Goal: Task Accomplishment & Management: Manage account settings

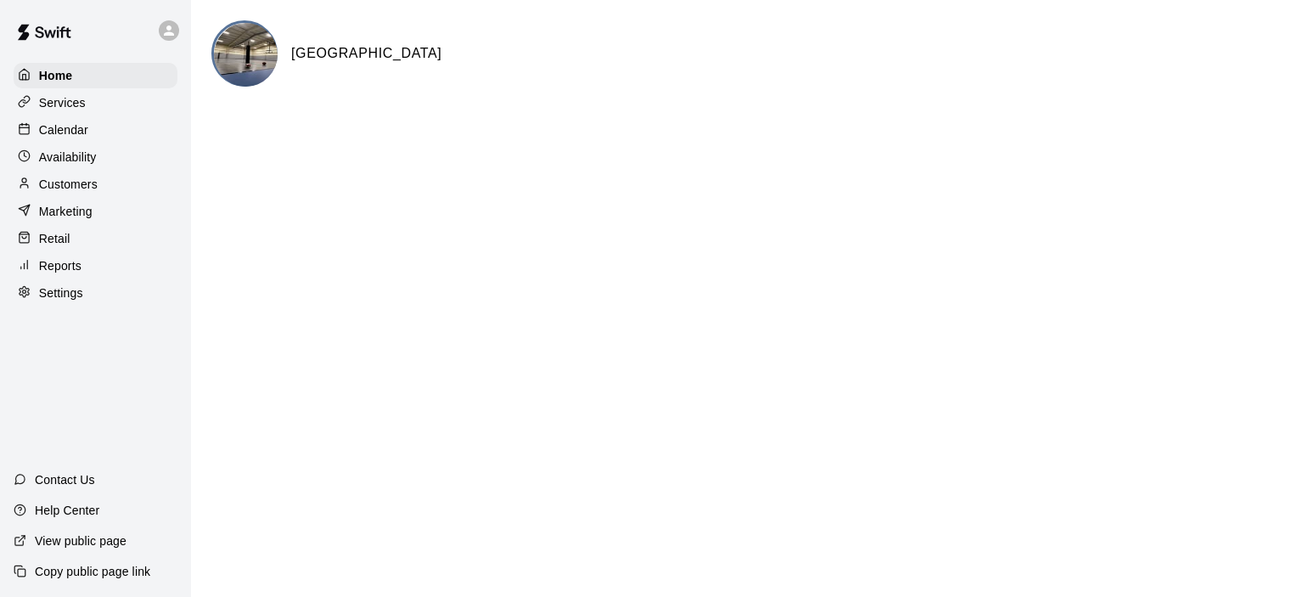
click at [69, 132] on p "Calendar" at bounding box center [63, 129] width 49 height 17
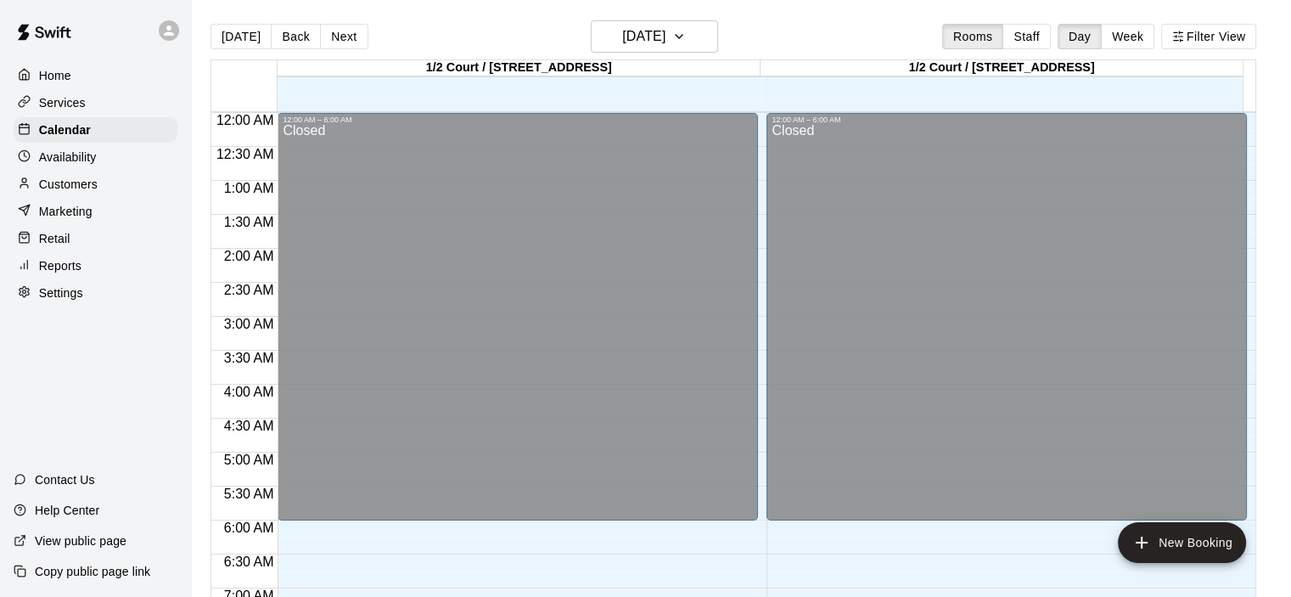
scroll to position [910, 0]
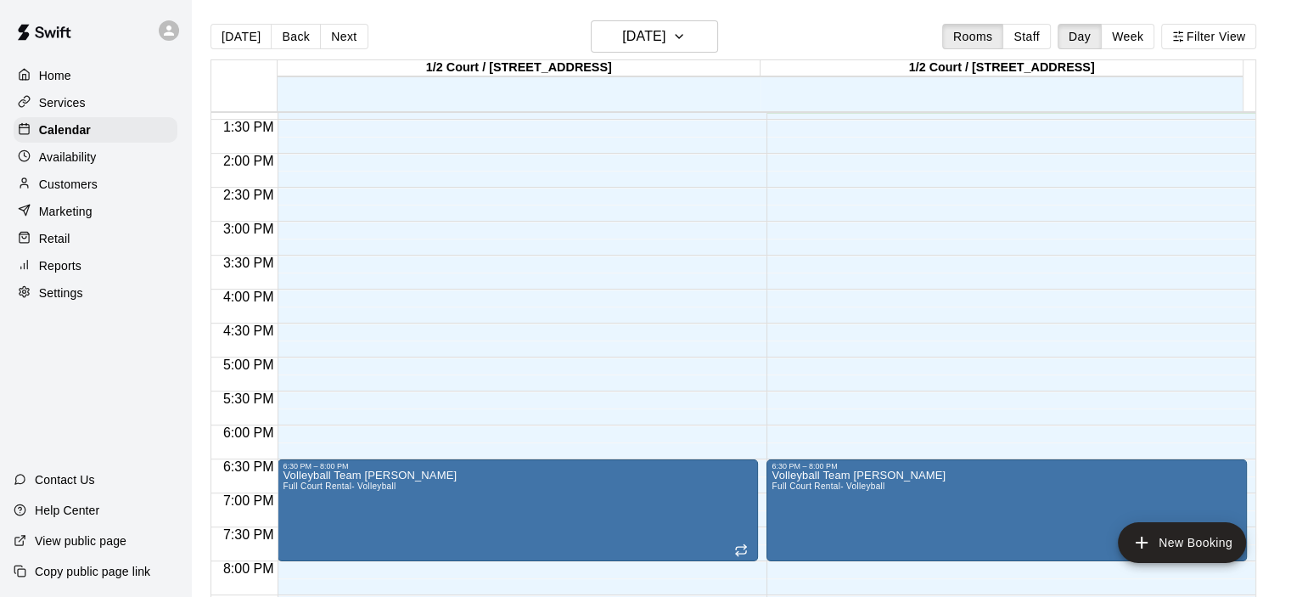
click at [1116, 40] on button "Week" at bounding box center [1127, 36] width 53 height 25
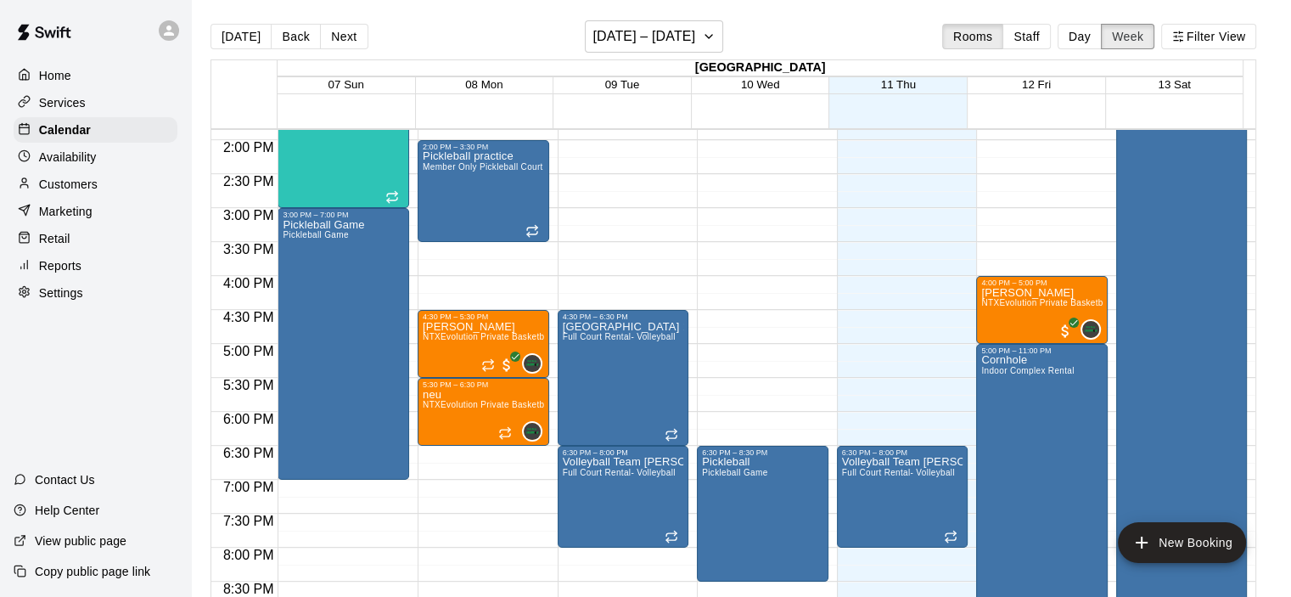
scroll to position [995, 0]
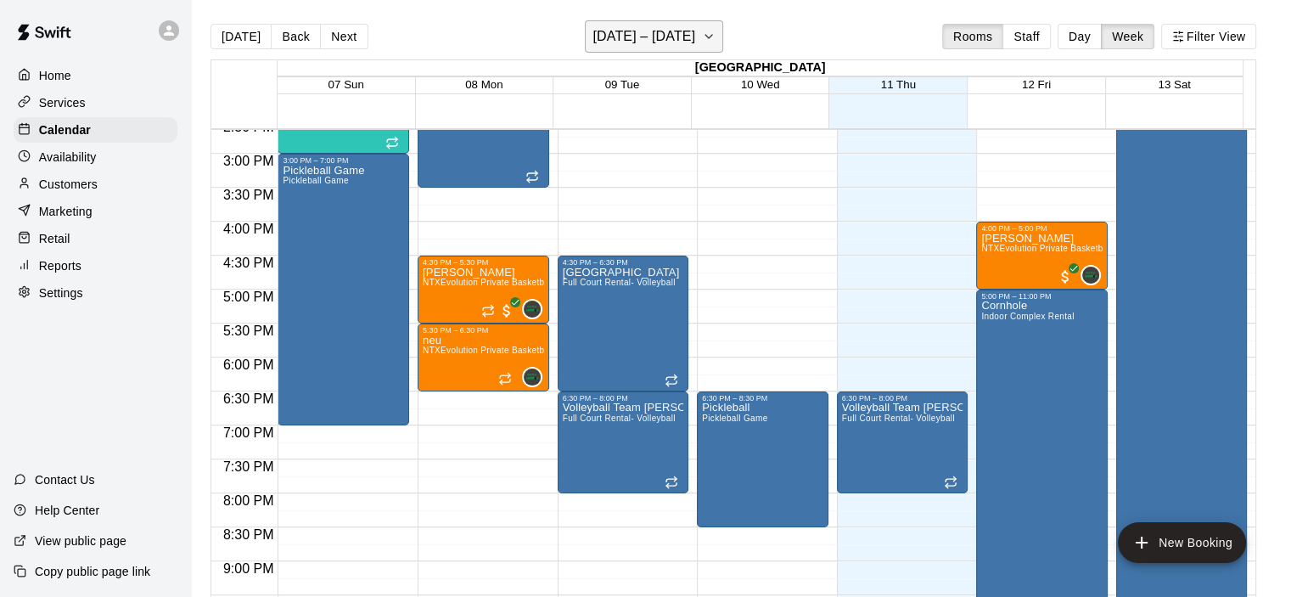
click at [716, 45] on icon "button" at bounding box center [709, 36] width 14 height 20
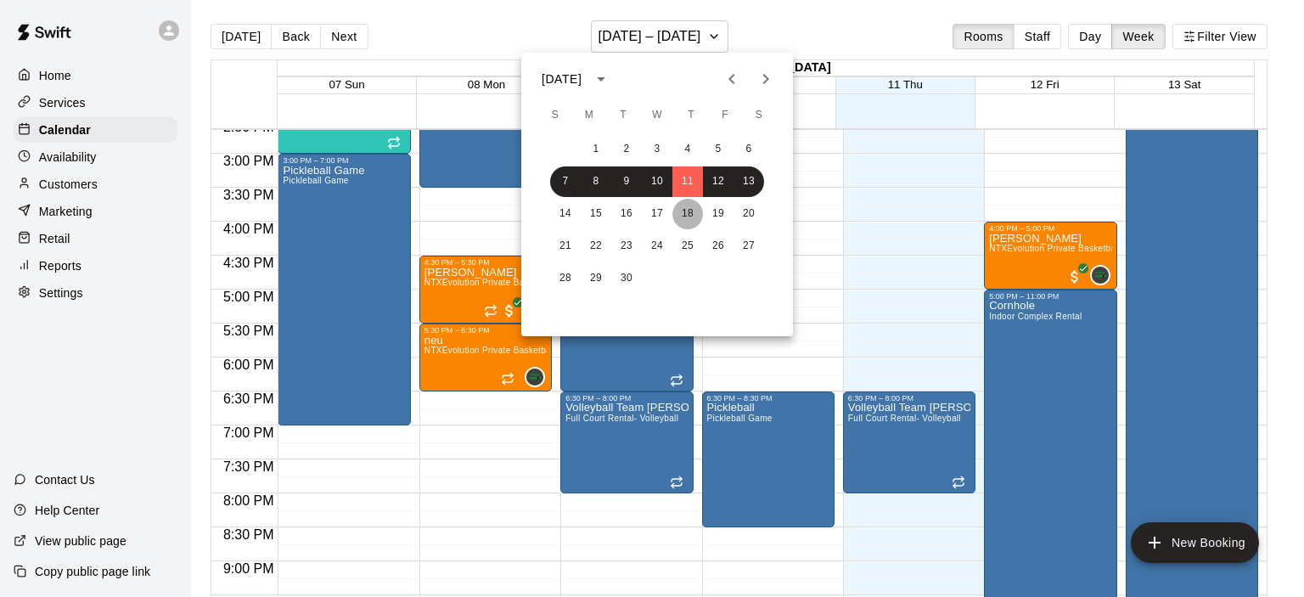
click at [693, 221] on button "18" at bounding box center [687, 214] width 31 height 31
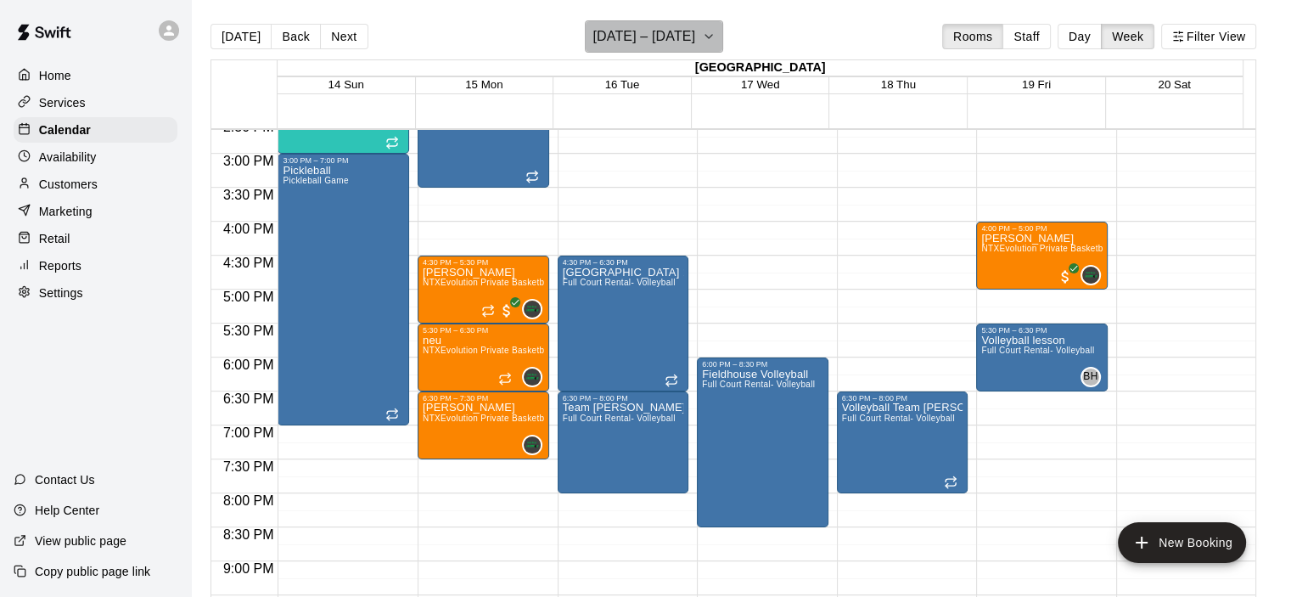
click at [716, 32] on icon "button" at bounding box center [709, 36] width 14 height 20
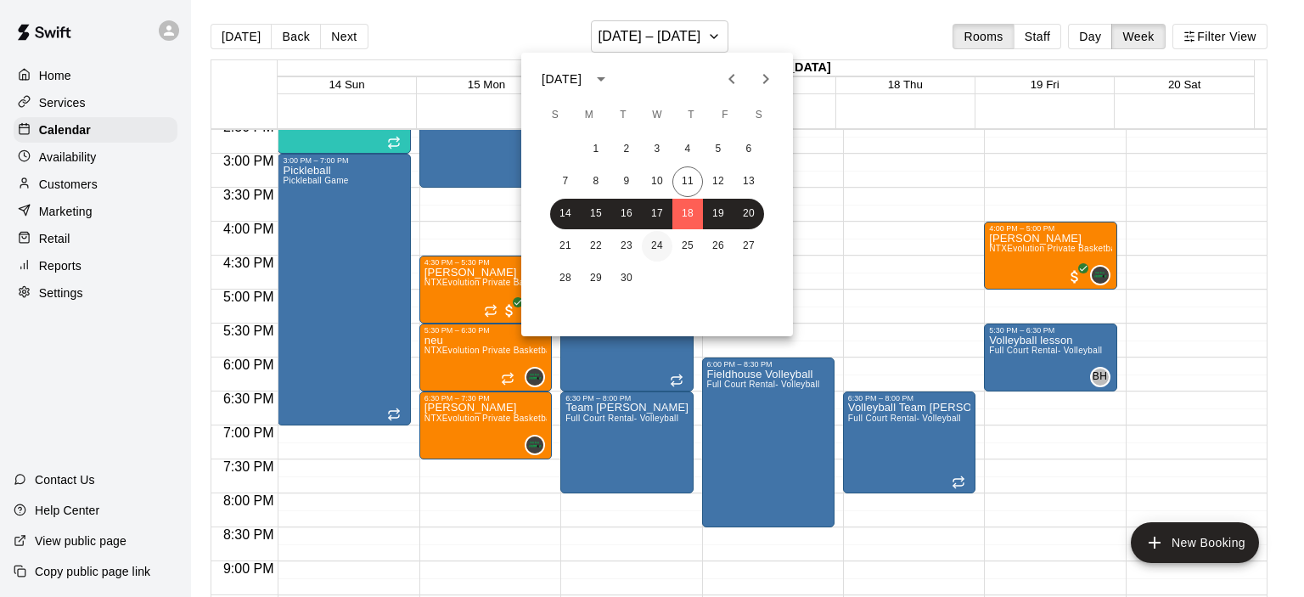
click at [662, 236] on button "24" at bounding box center [657, 246] width 31 height 31
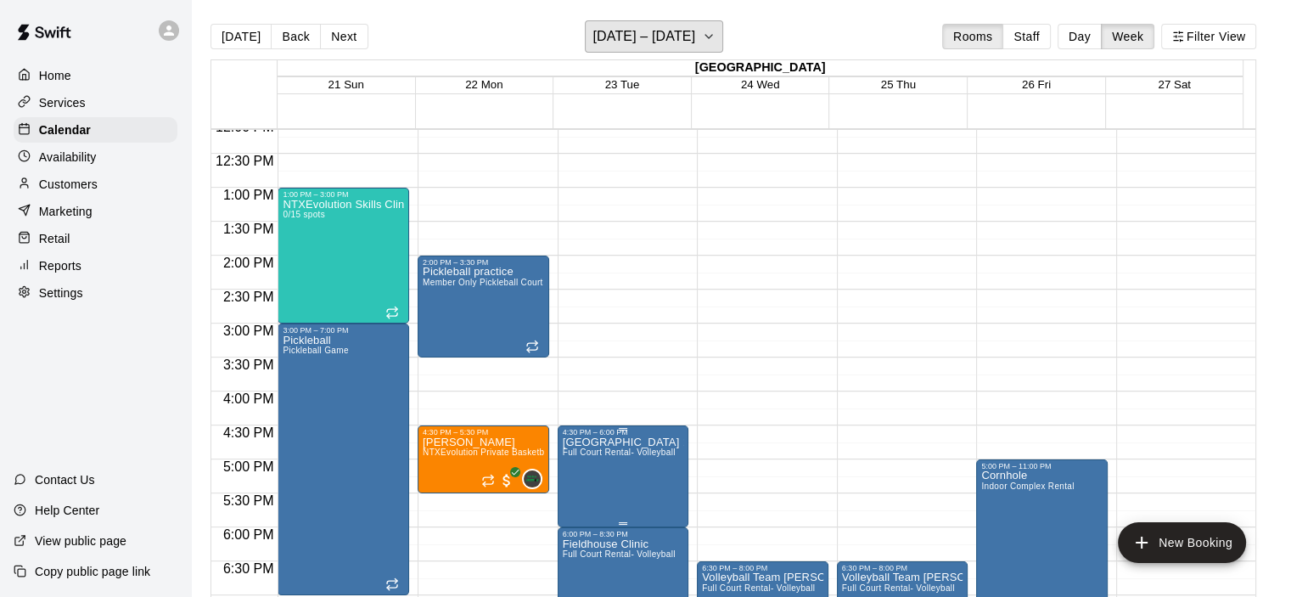
scroll to position [910, 0]
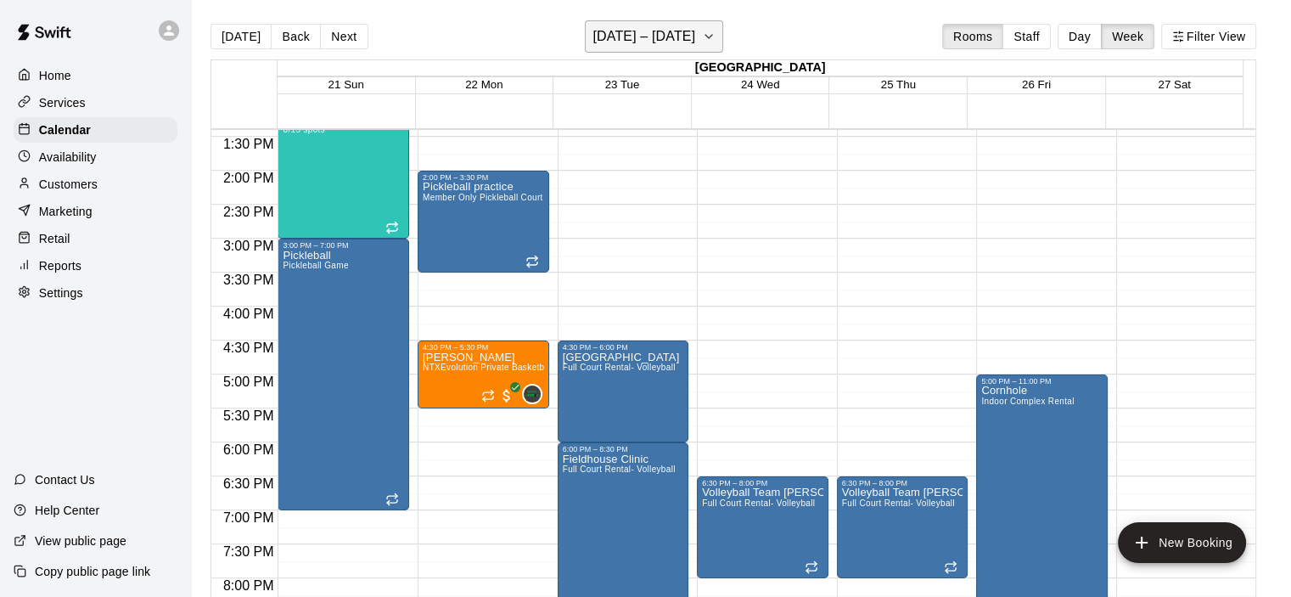
click at [716, 30] on icon "button" at bounding box center [709, 36] width 14 height 20
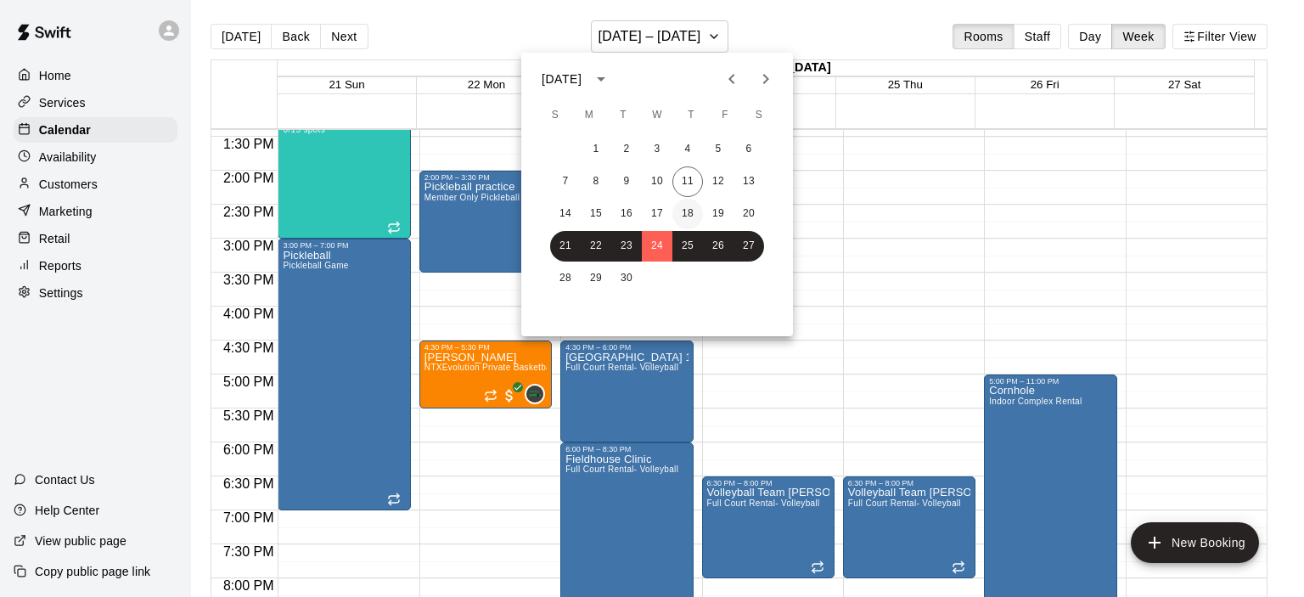
click at [676, 215] on button "18" at bounding box center [687, 214] width 31 height 31
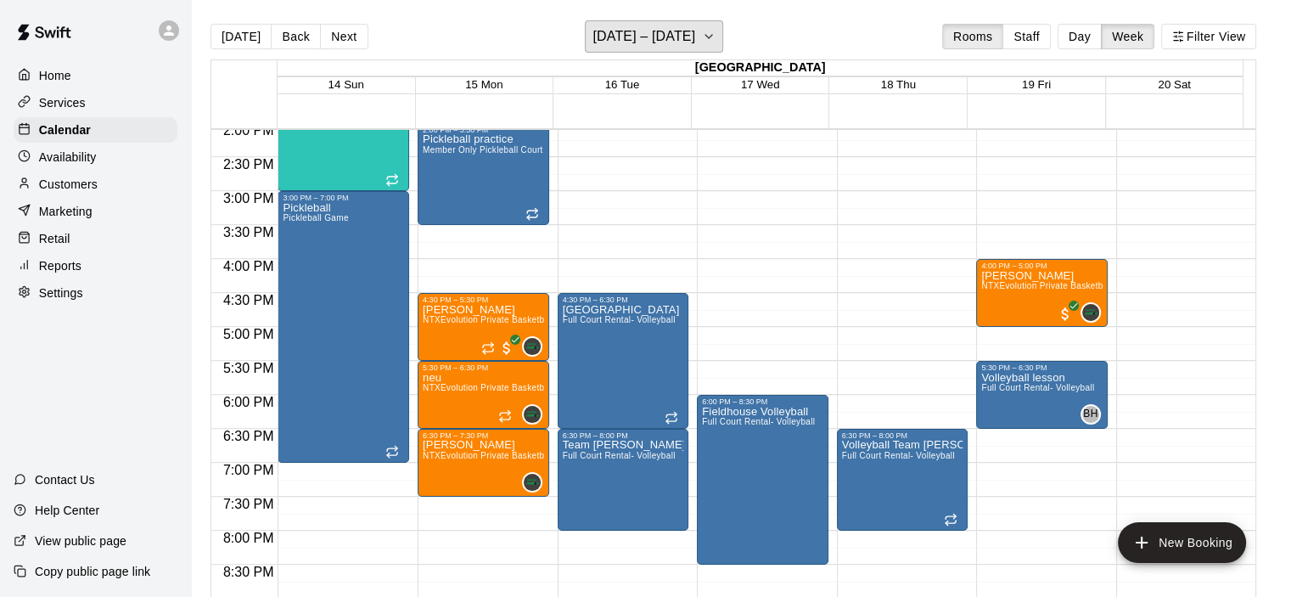
scroll to position [995, 0]
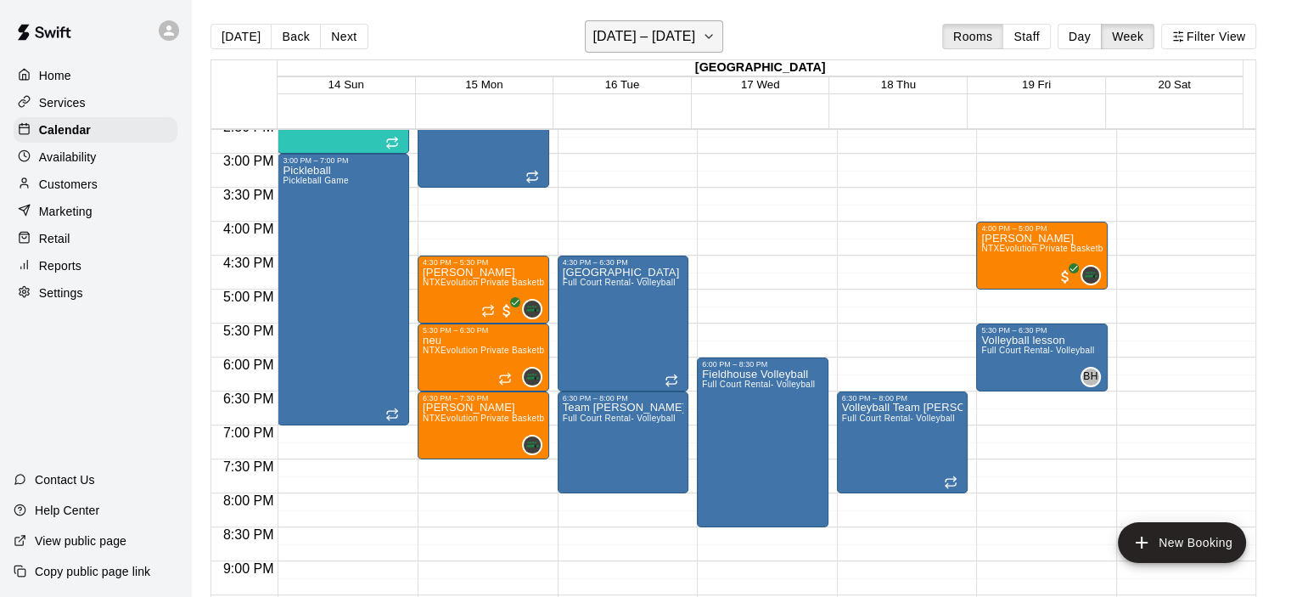
click at [716, 37] on icon "button" at bounding box center [709, 36] width 14 height 20
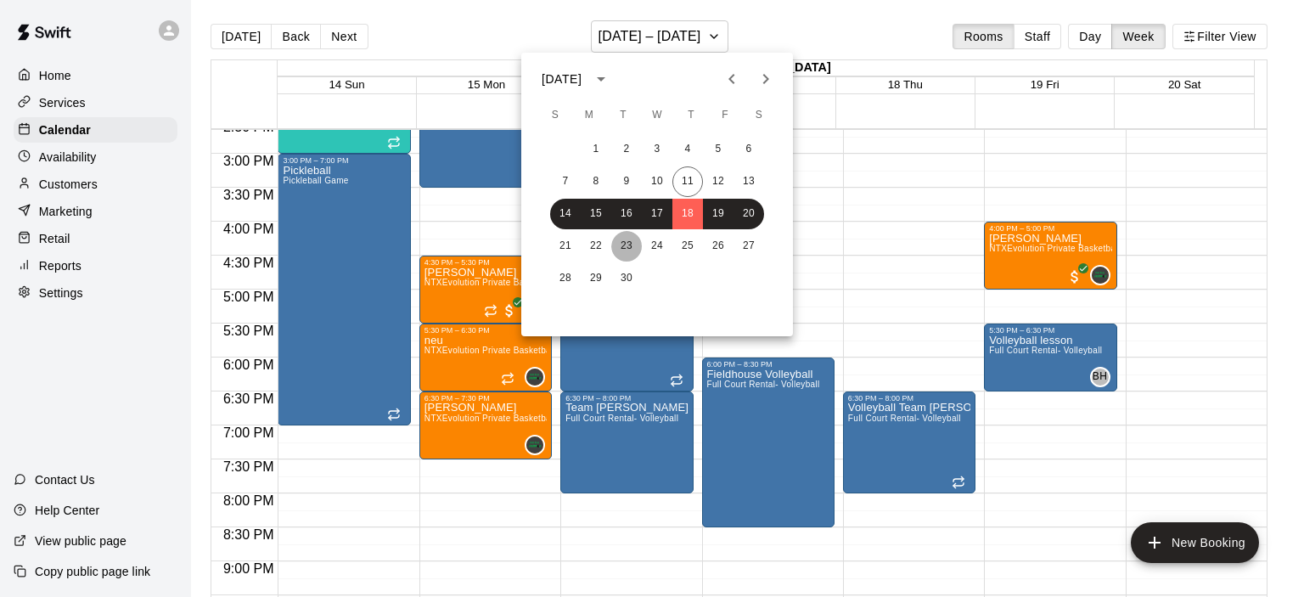
click at [640, 240] on button "23" at bounding box center [626, 246] width 31 height 31
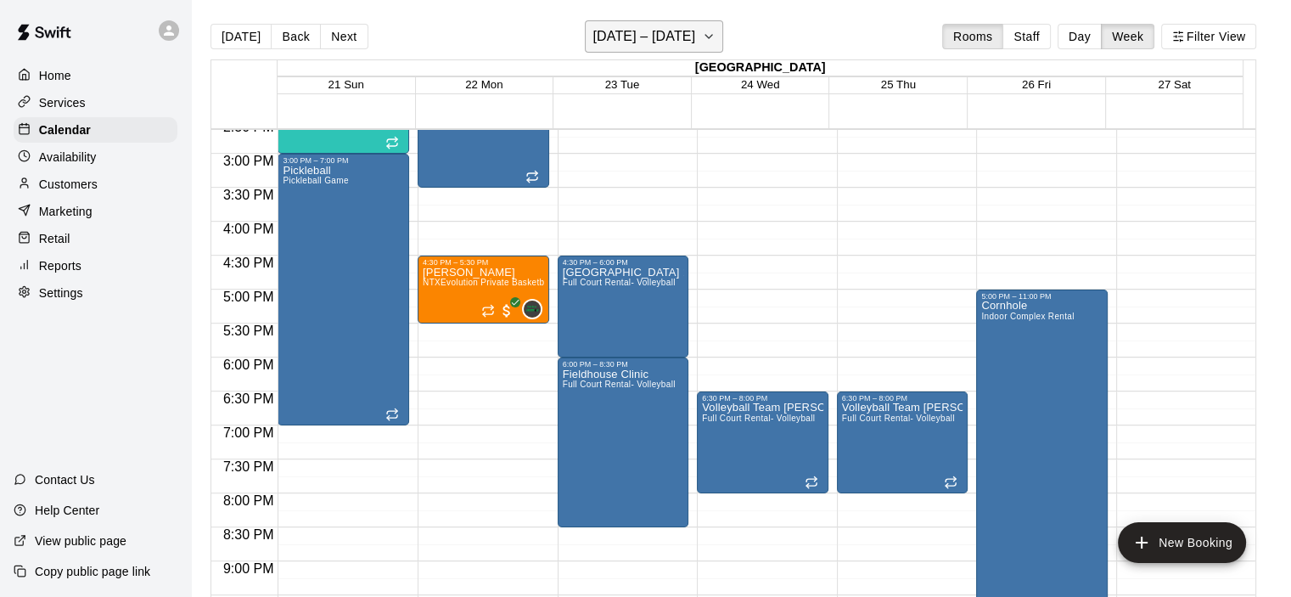
click at [716, 39] on icon "button" at bounding box center [709, 36] width 14 height 20
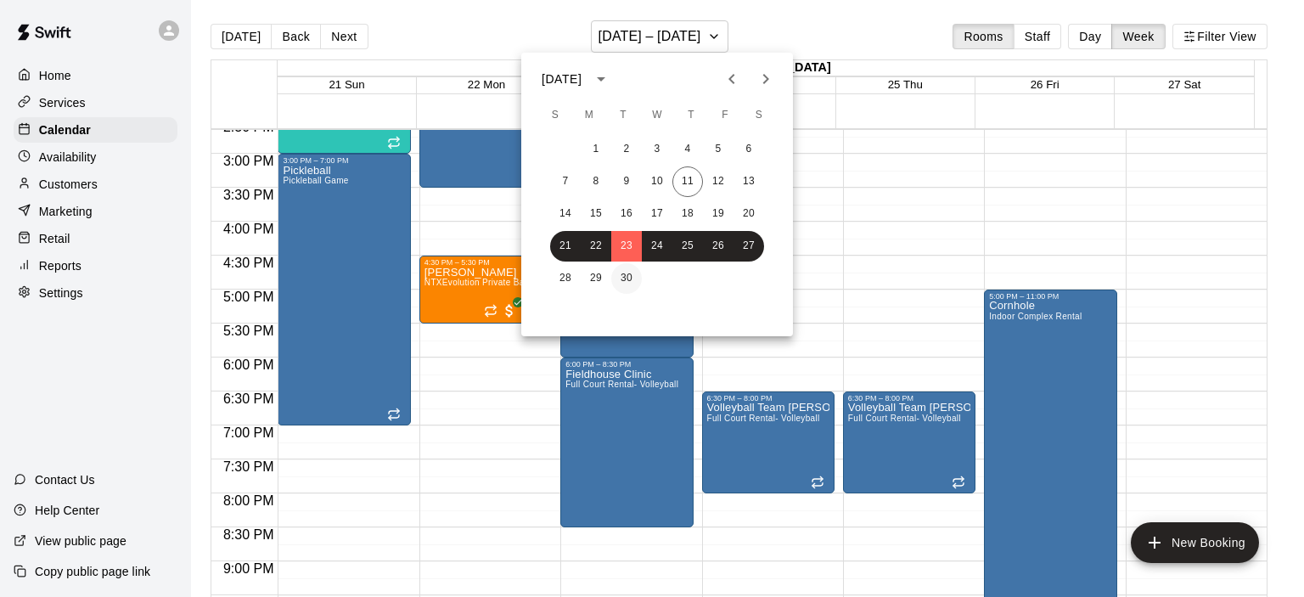
click at [621, 272] on button "30" at bounding box center [626, 278] width 31 height 31
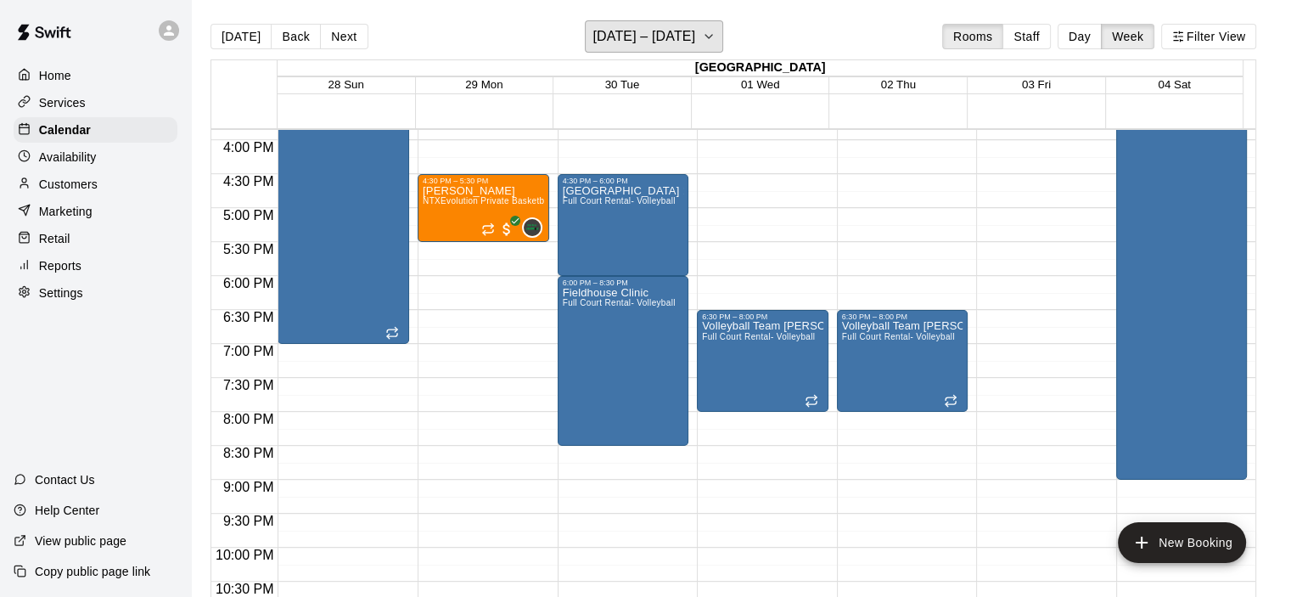
scroll to position [1080, 0]
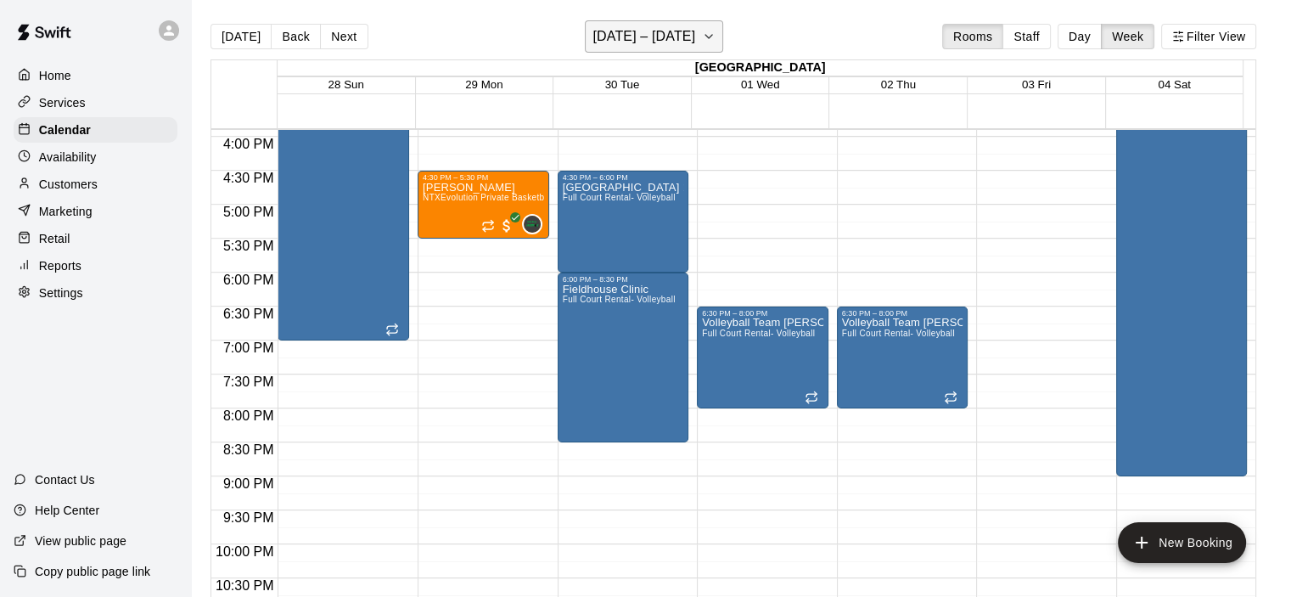
click at [716, 32] on icon "button" at bounding box center [709, 36] width 14 height 20
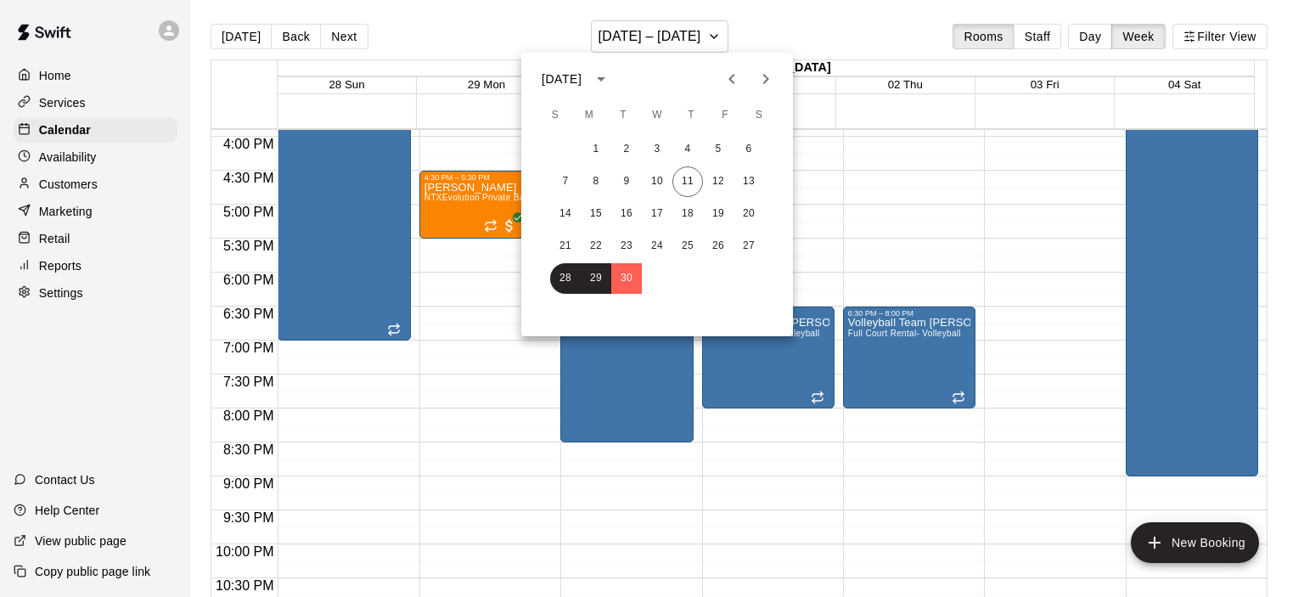
click at [761, 88] on icon "Next month" at bounding box center [766, 79] width 20 height 20
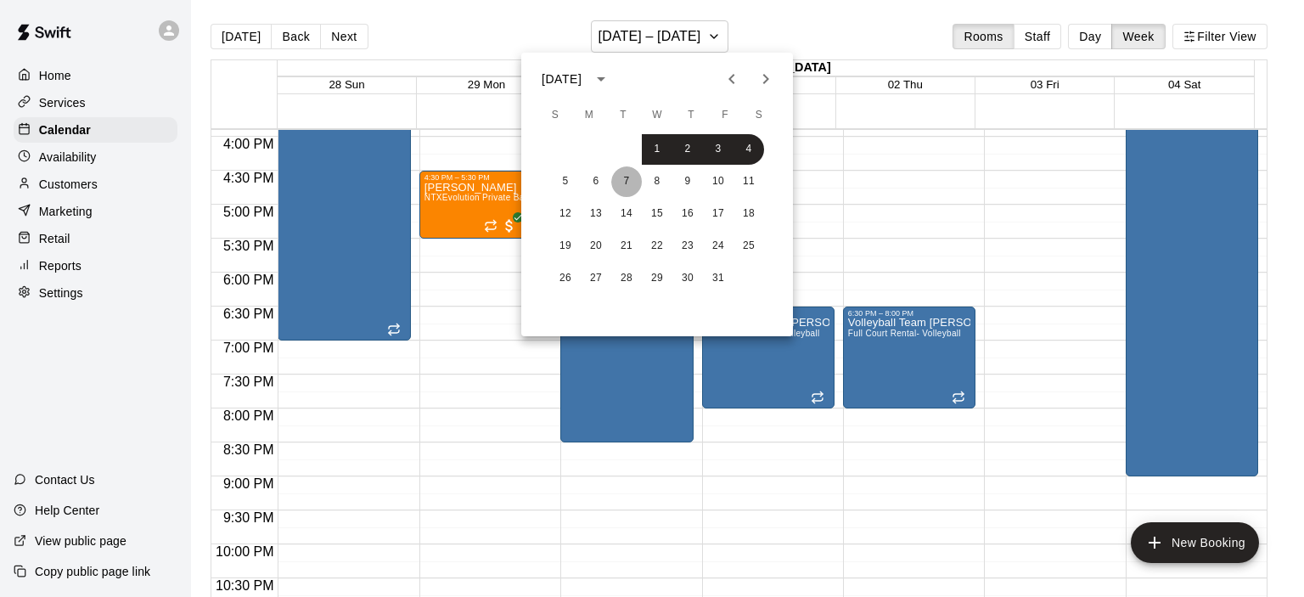
click at [635, 178] on button "7" at bounding box center [626, 181] width 31 height 31
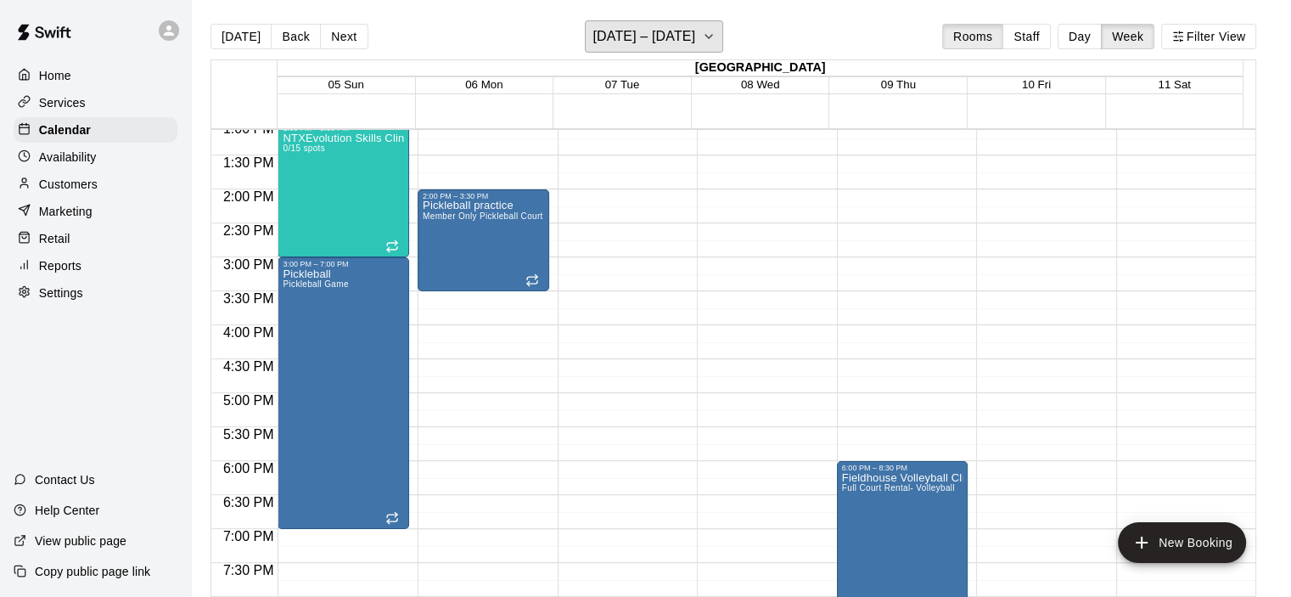
scroll to position [910, 0]
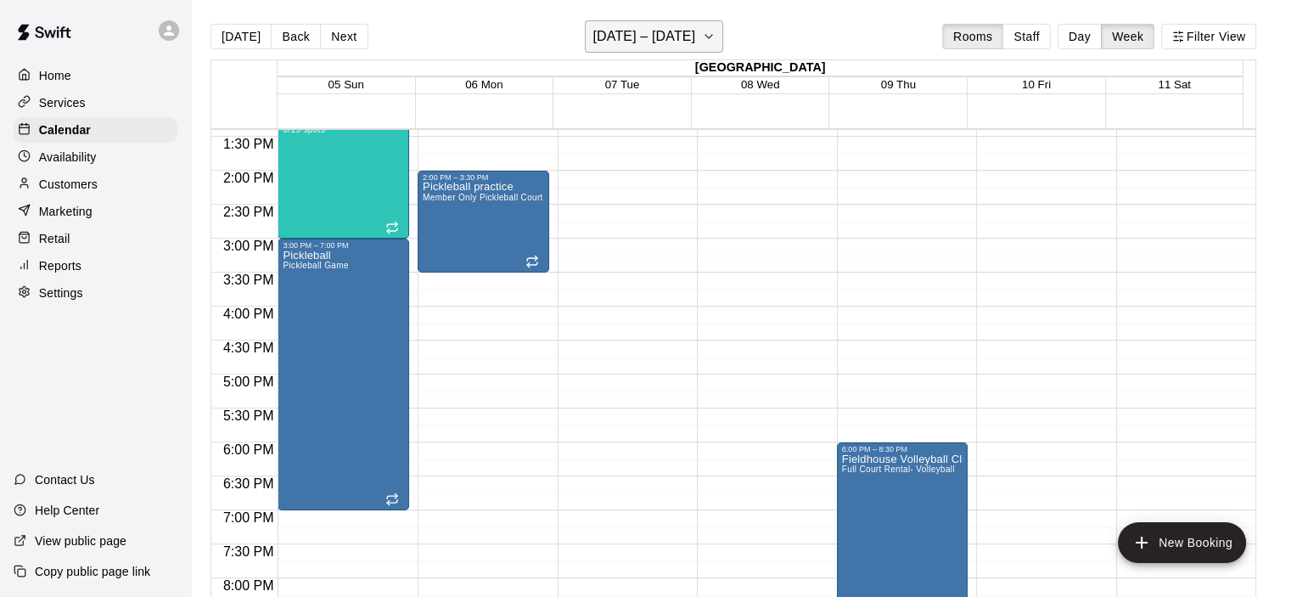
click at [716, 42] on icon "button" at bounding box center [709, 36] width 14 height 20
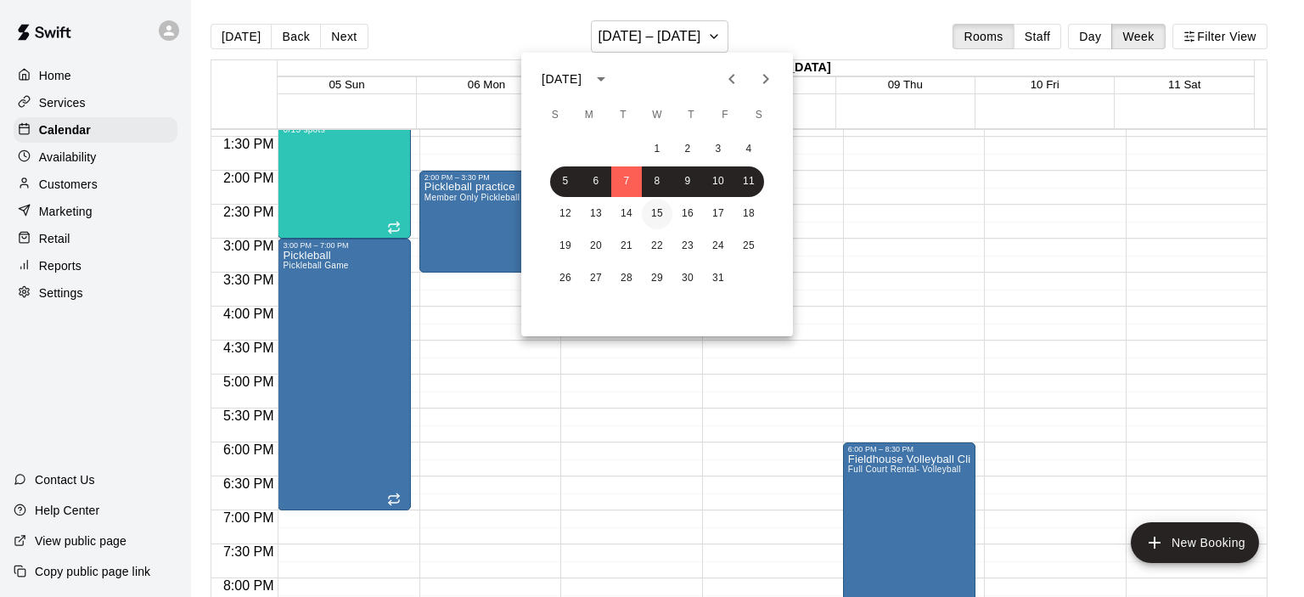
click at [644, 220] on button "15" at bounding box center [657, 214] width 31 height 31
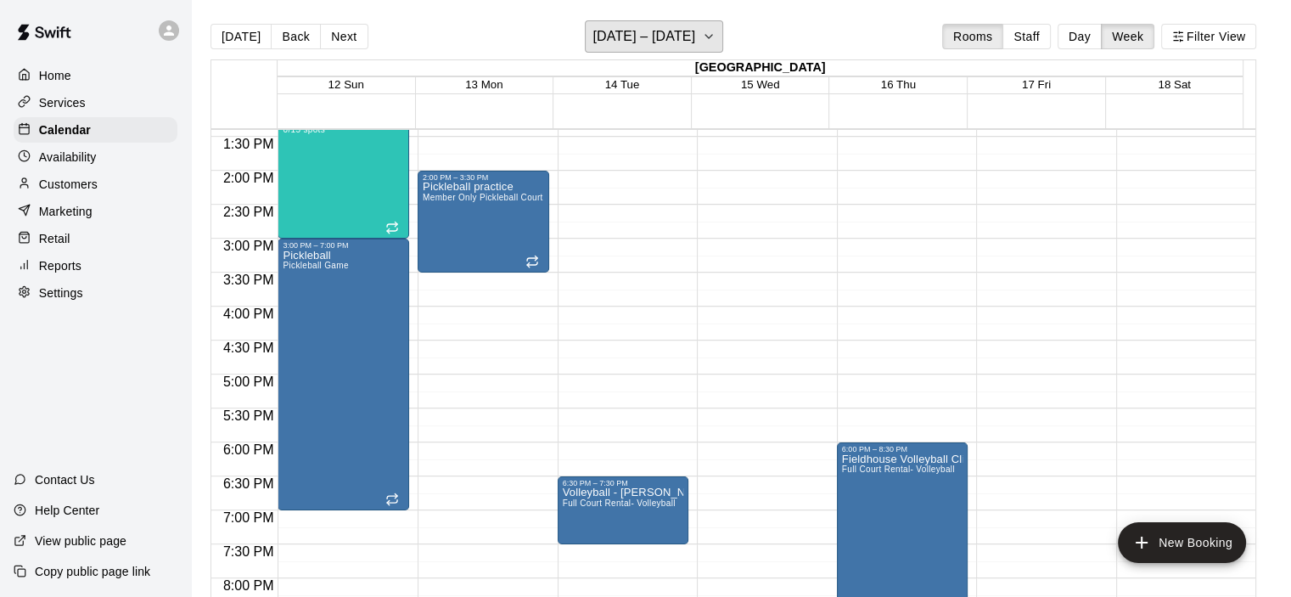
scroll to position [995, 0]
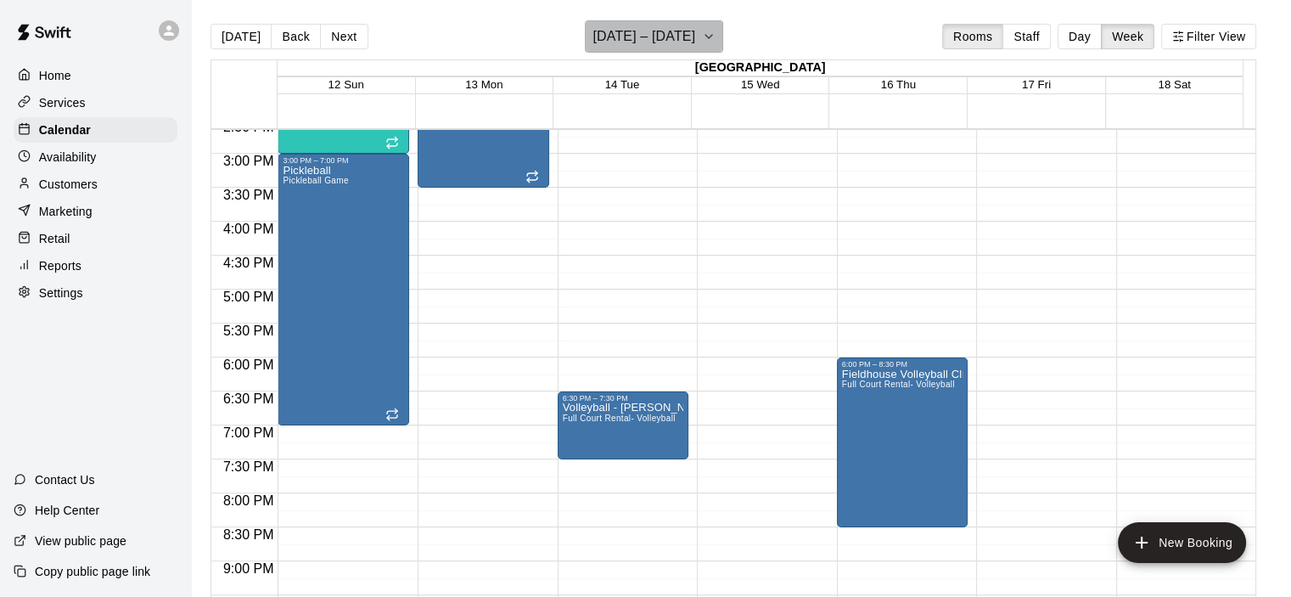
click at [714, 33] on icon "button" at bounding box center [709, 36] width 14 height 20
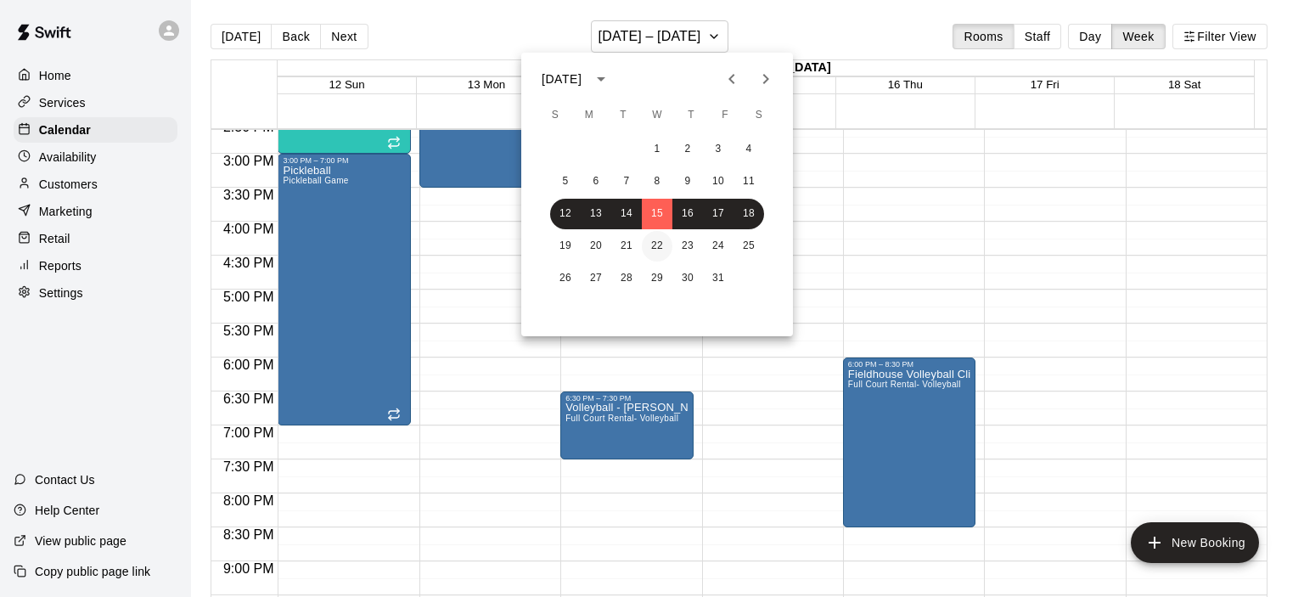
click at [662, 250] on button "22" at bounding box center [657, 246] width 31 height 31
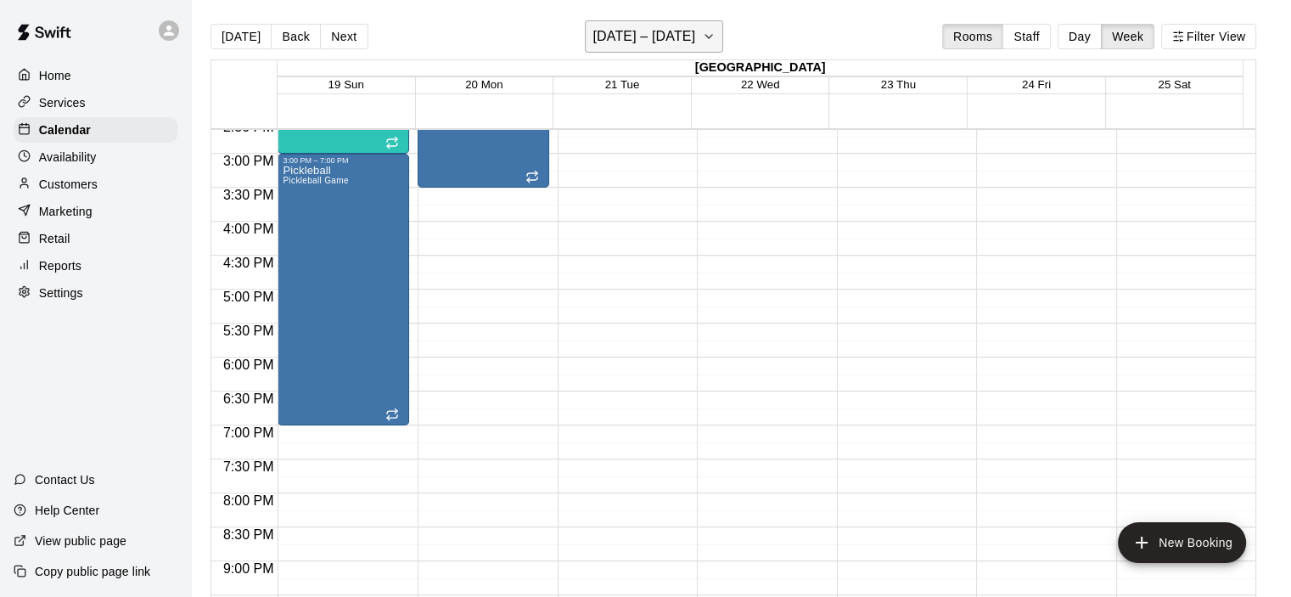
click at [710, 46] on icon "button" at bounding box center [709, 36] width 14 height 20
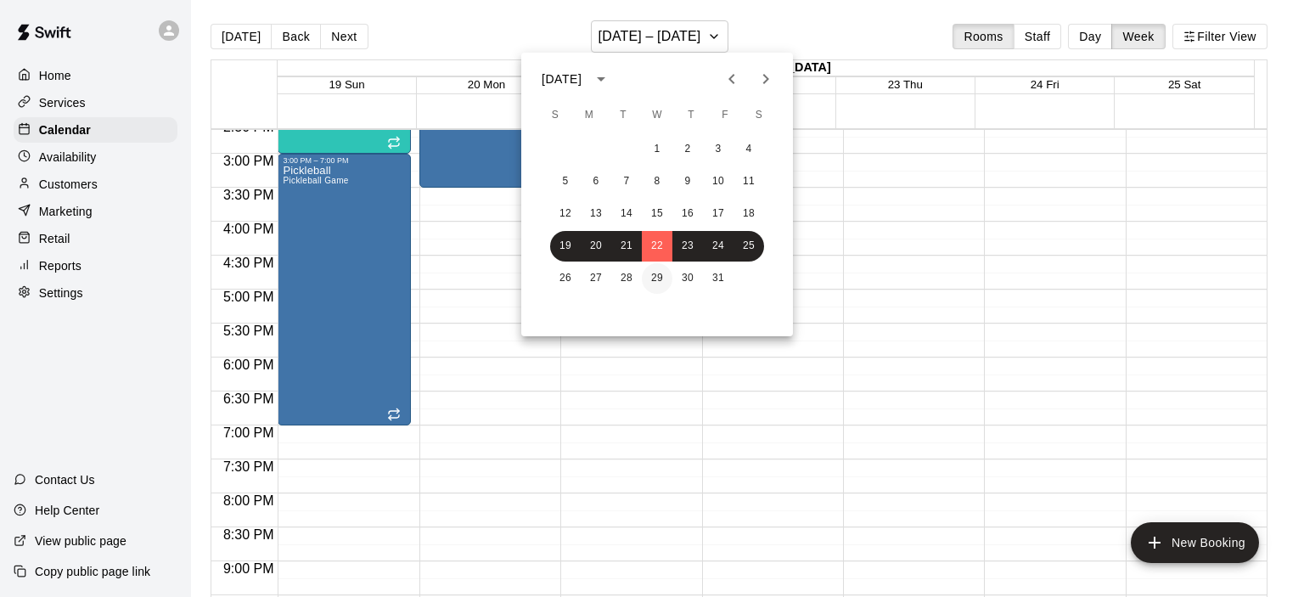
click at [643, 271] on button "29" at bounding box center [657, 278] width 31 height 31
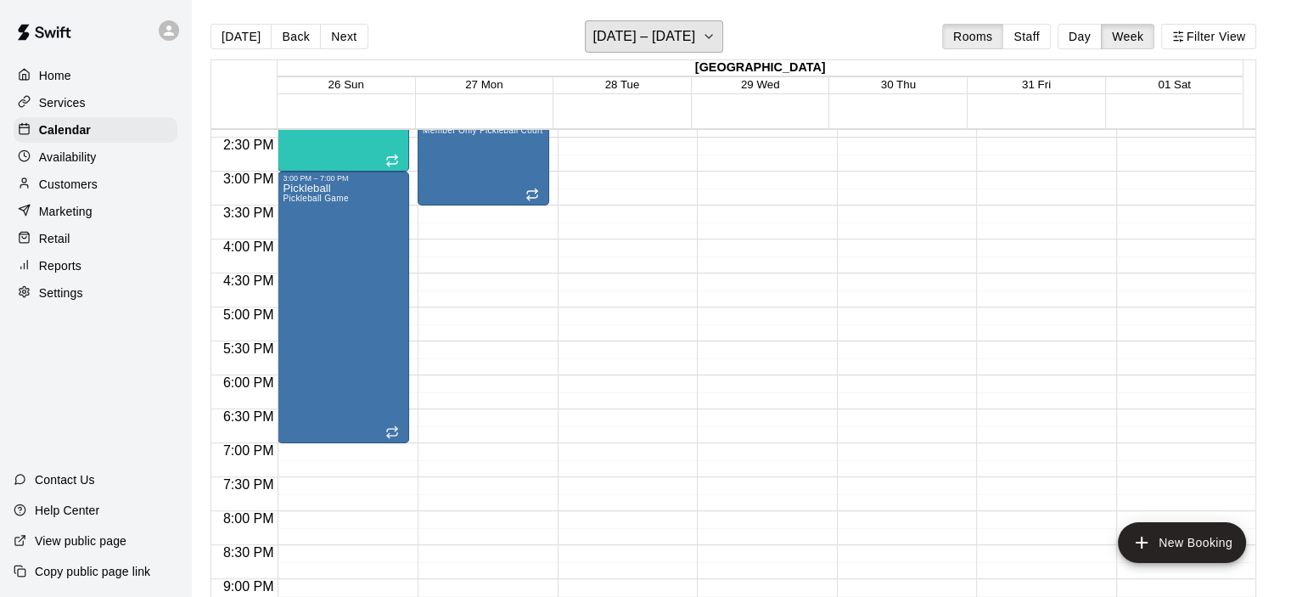
scroll to position [888, 0]
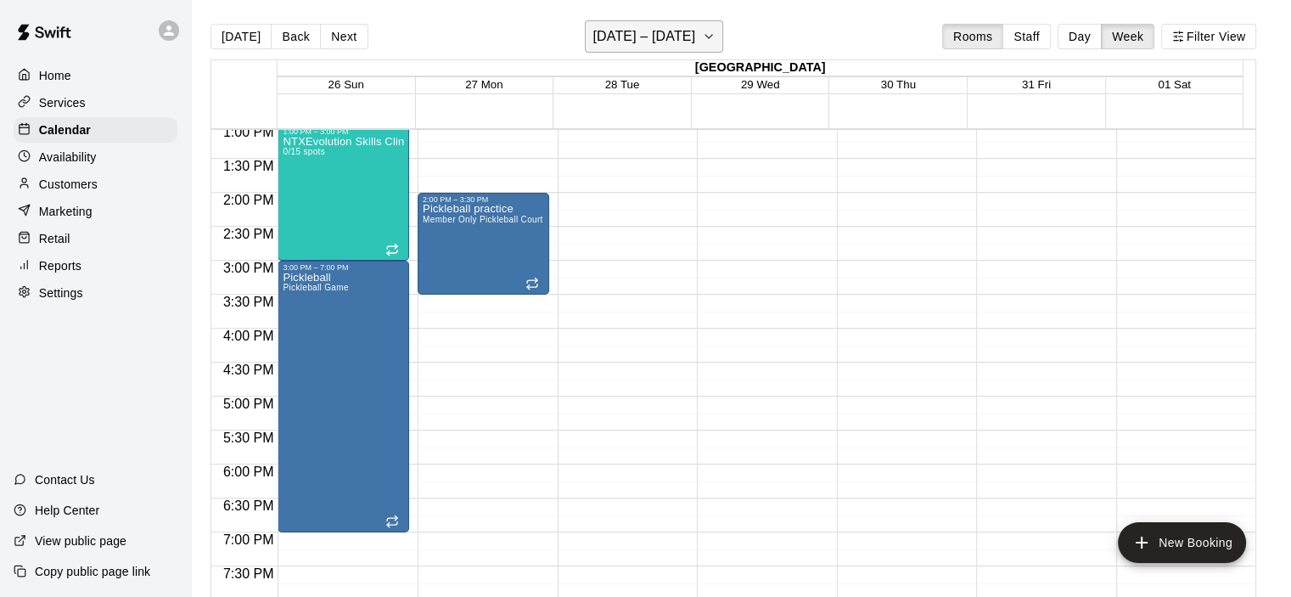
click at [716, 38] on icon "button" at bounding box center [709, 36] width 14 height 20
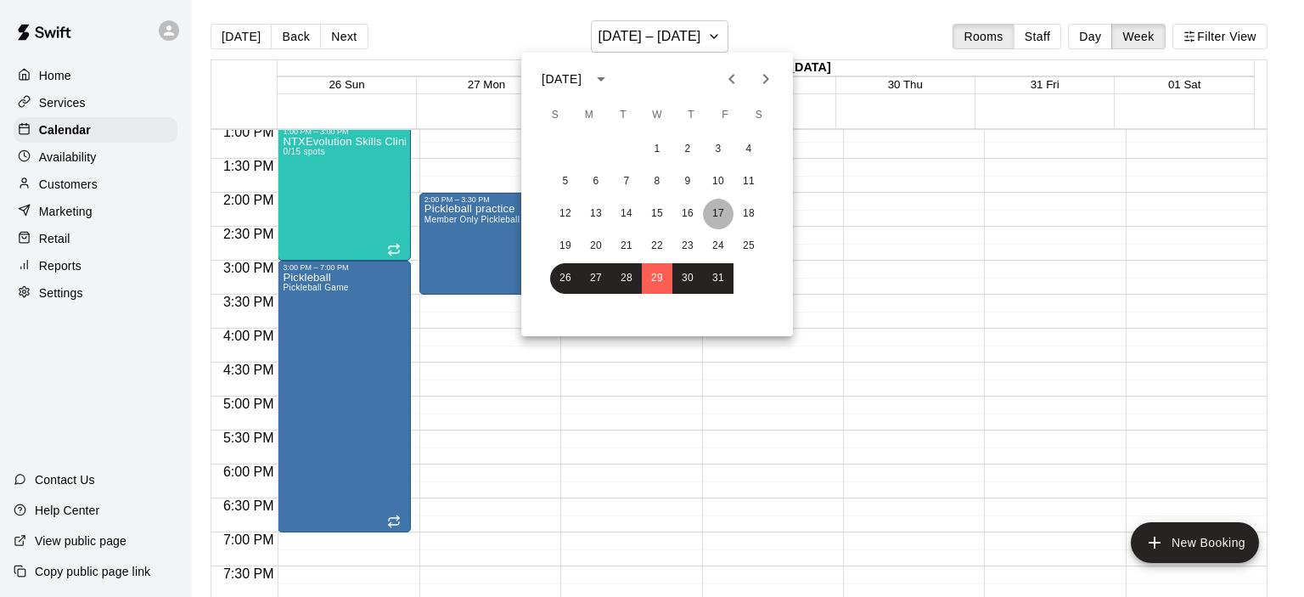
click at [709, 213] on button "17" at bounding box center [718, 214] width 31 height 31
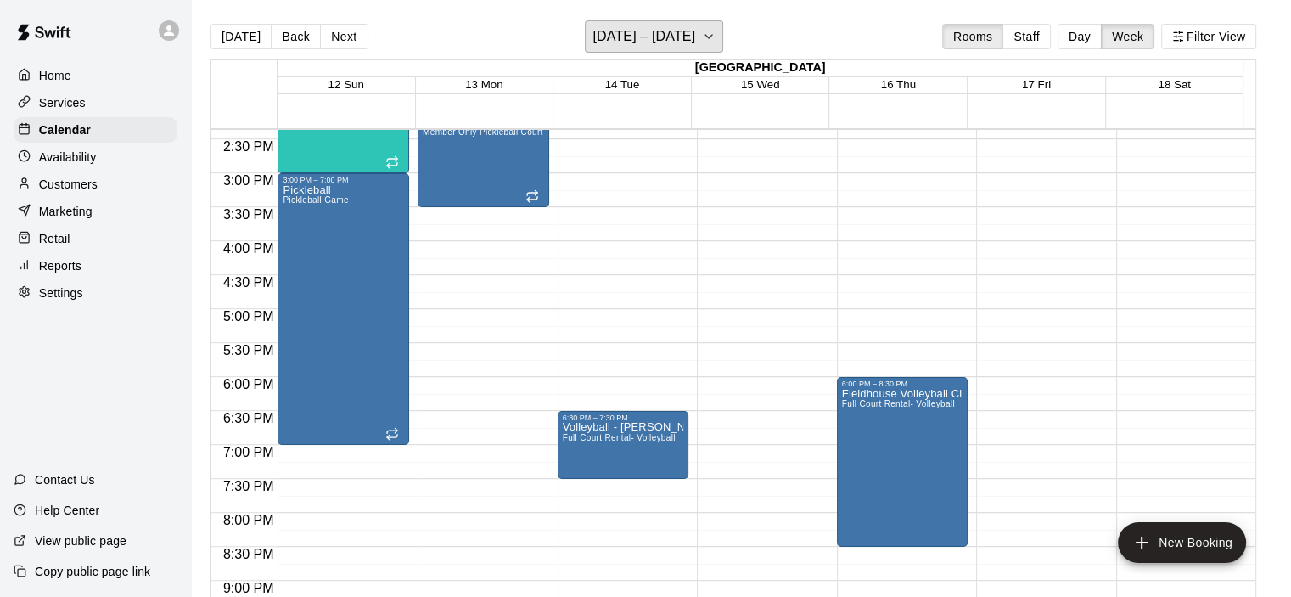
scroll to position [1058, 0]
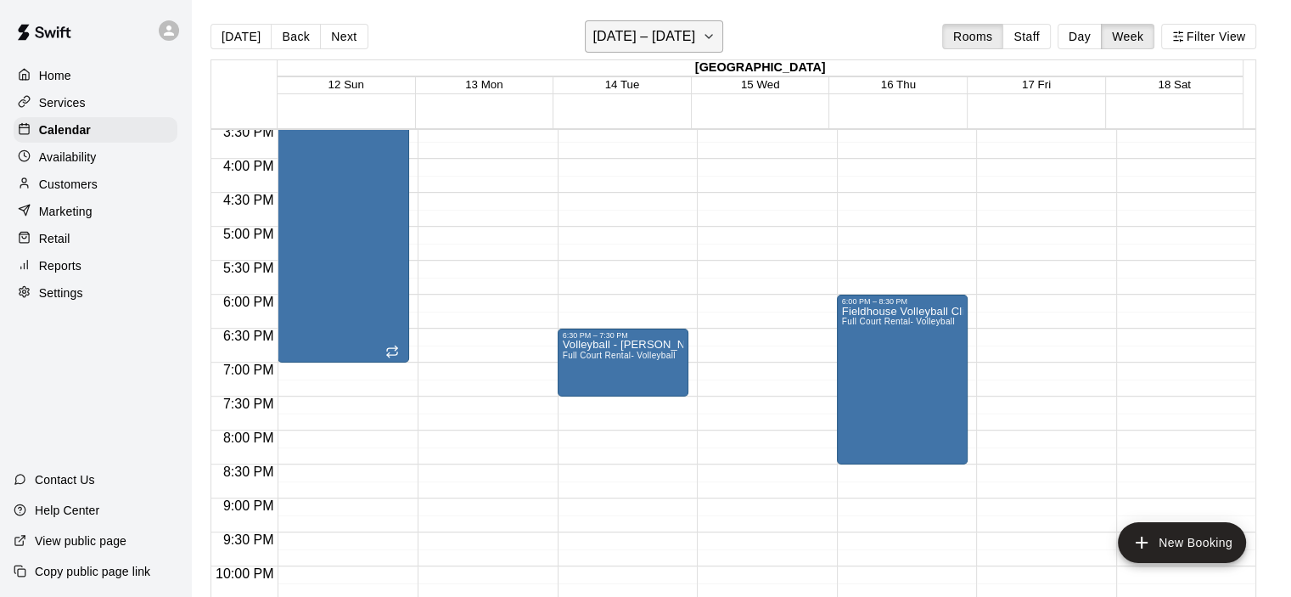
click at [715, 47] on button "[DATE] – [DATE]" at bounding box center [654, 36] width 138 height 32
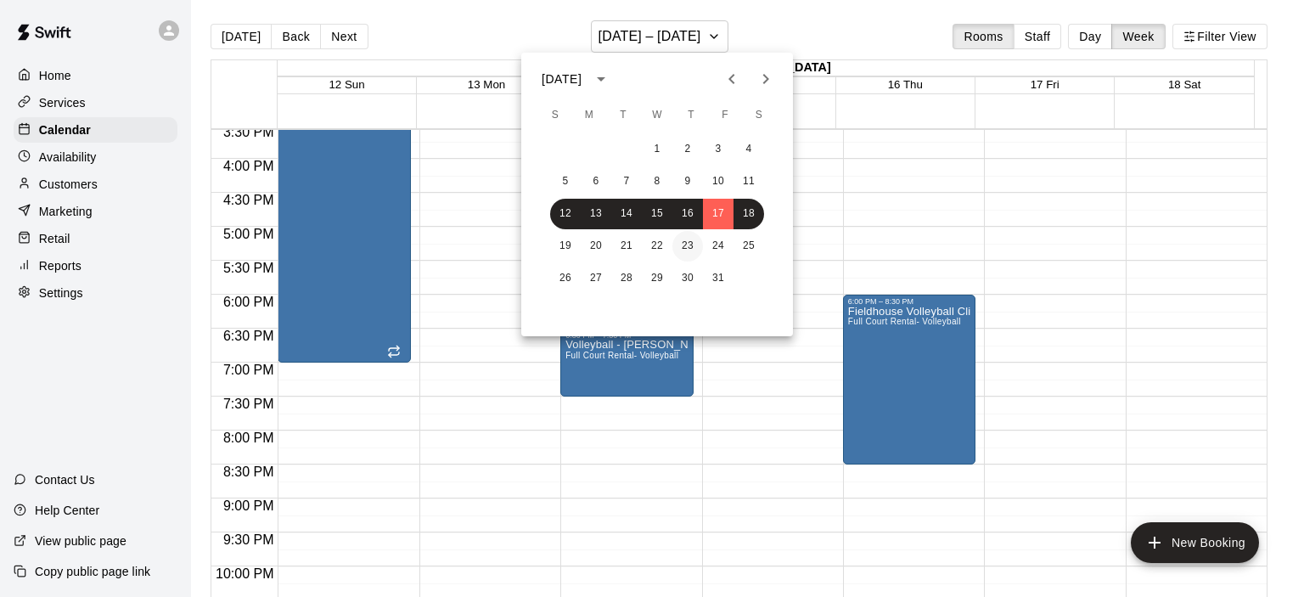
click at [678, 237] on button "23" at bounding box center [687, 246] width 31 height 31
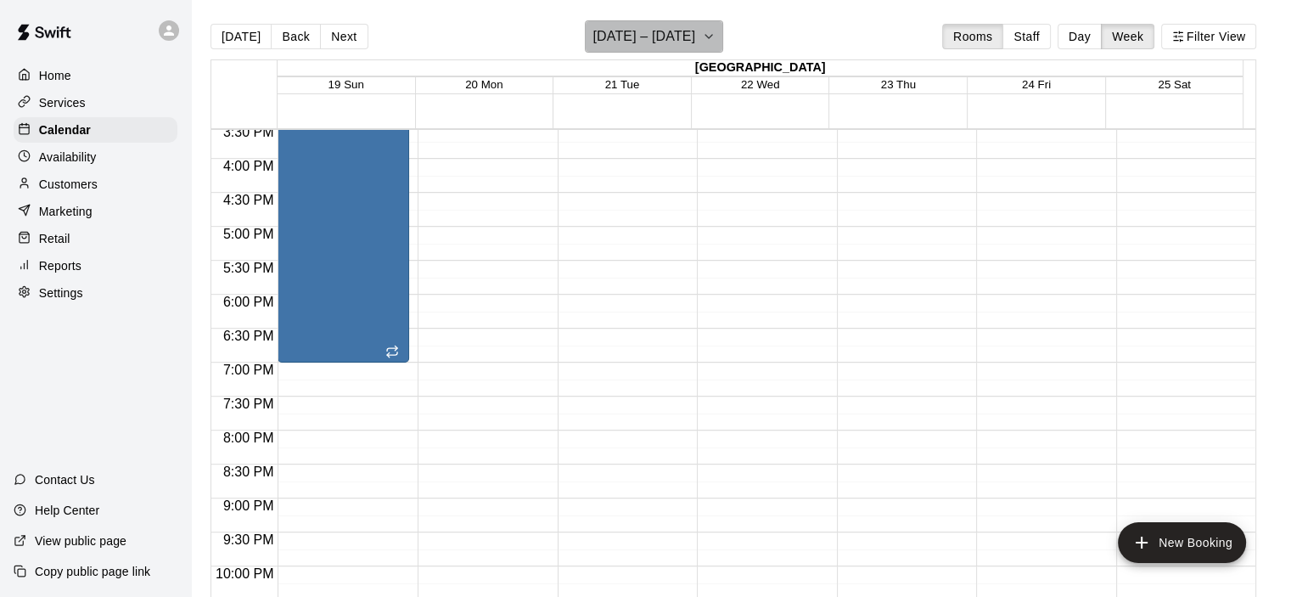
click at [710, 44] on icon "button" at bounding box center [709, 36] width 14 height 20
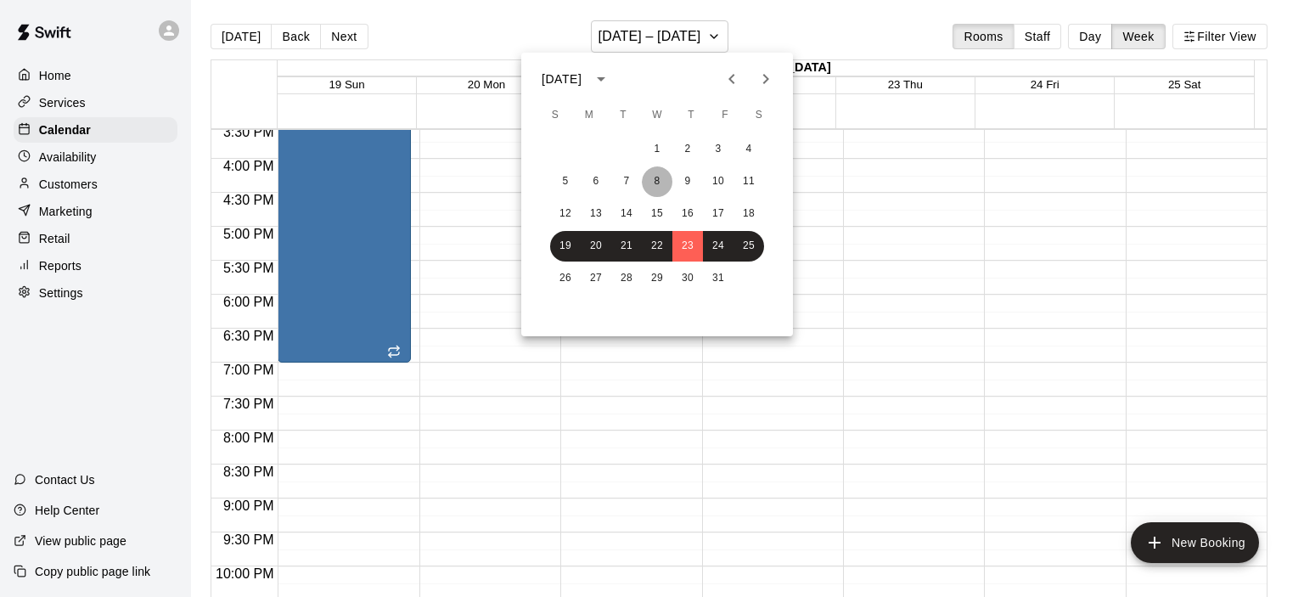
click at [666, 177] on button "8" at bounding box center [657, 181] width 31 height 31
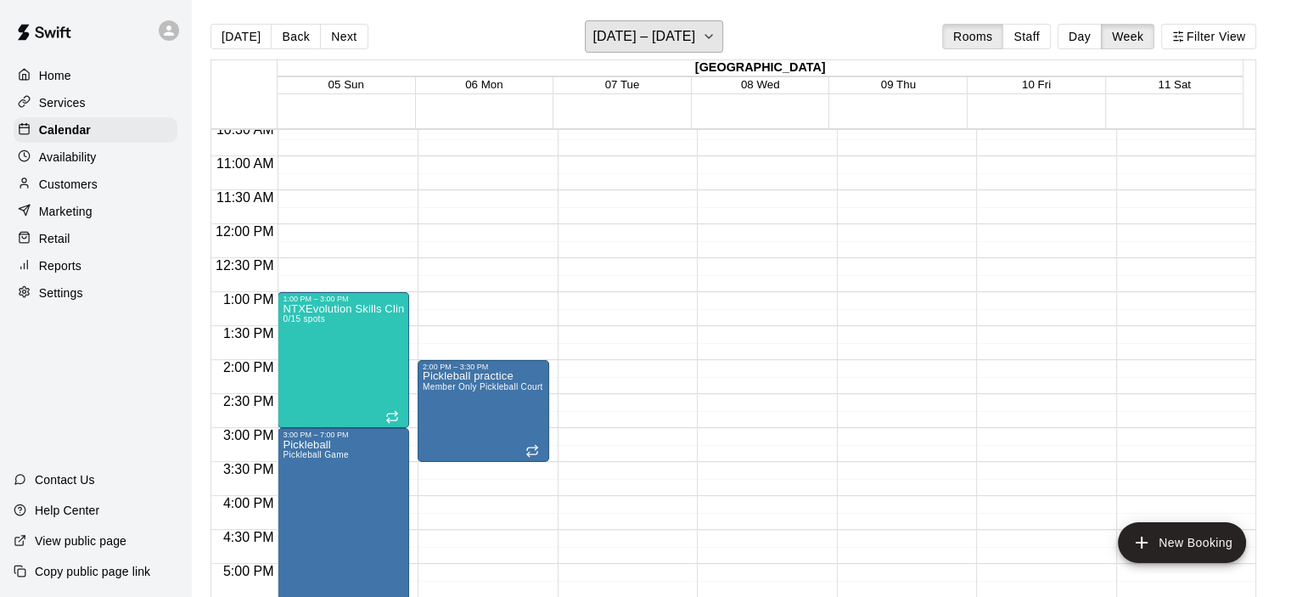
scroll to position [764, 0]
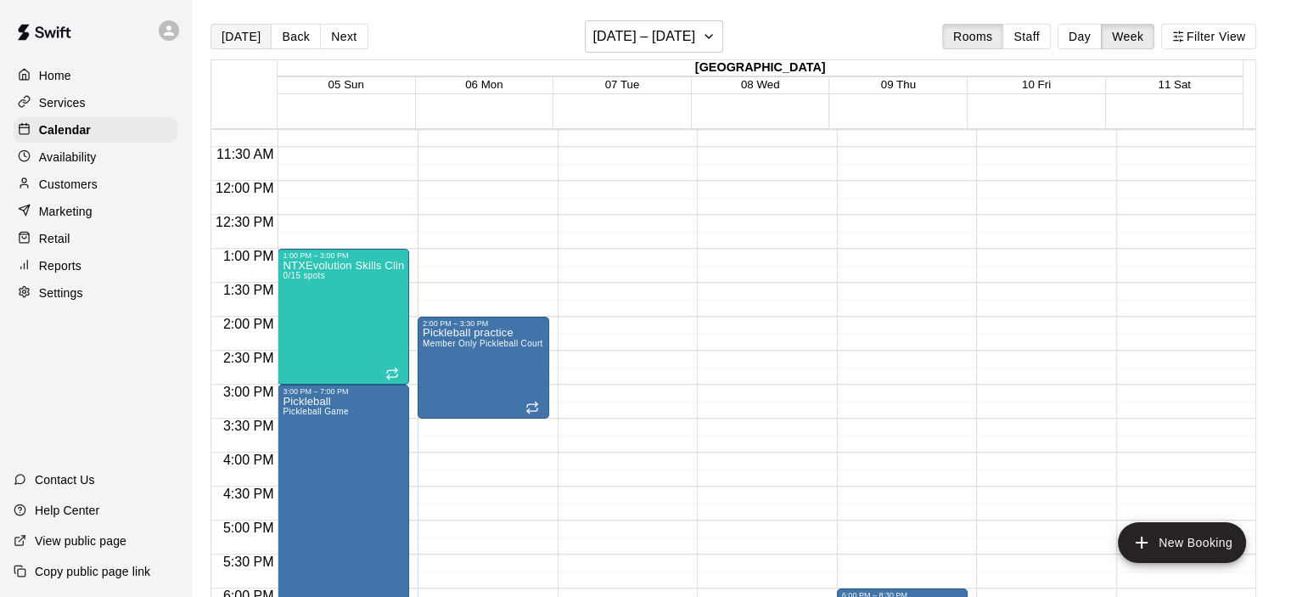
click at [229, 24] on button "[DATE]" at bounding box center [241, 36] width 61 height 25
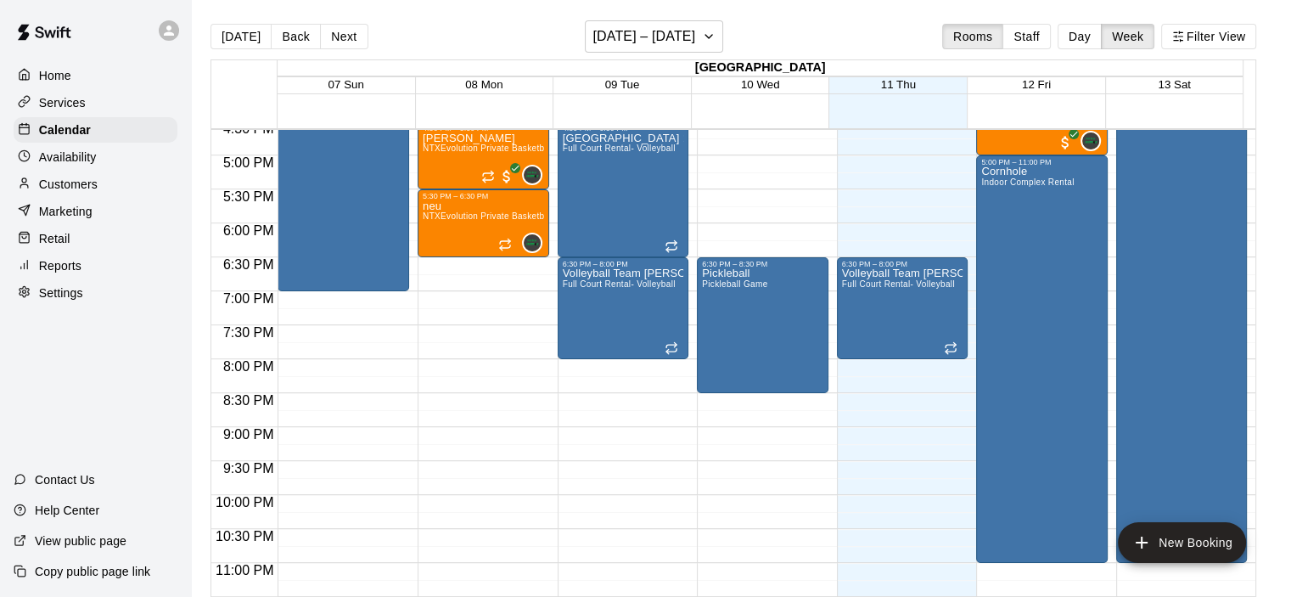
scroll to position [1143, 0]
